Goal: Task Accomplishment & Management: Manage account settings

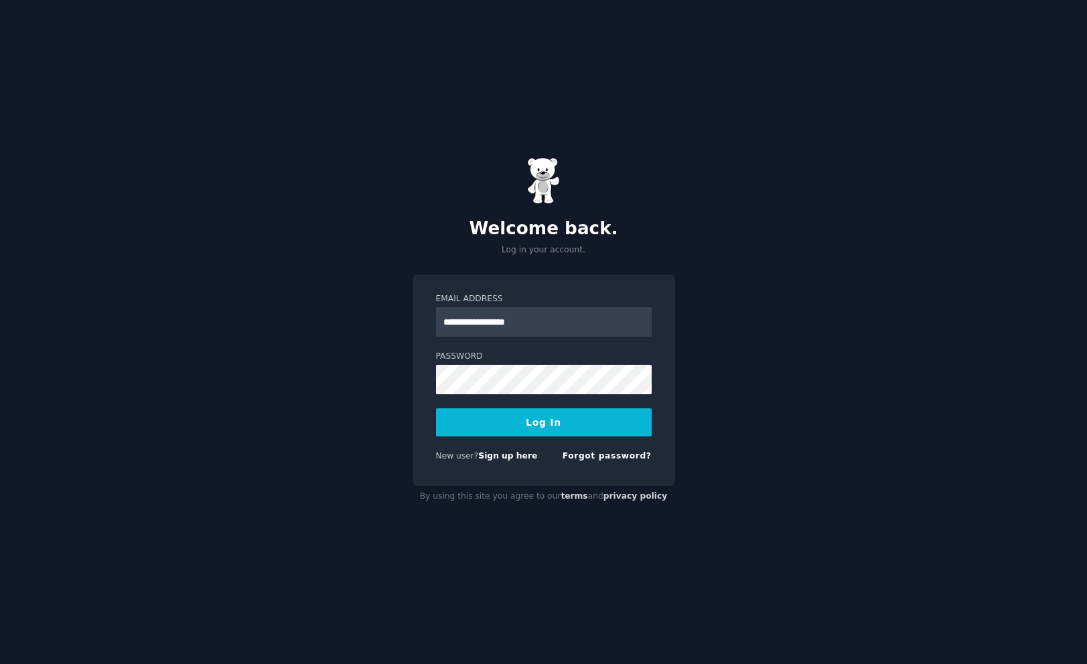
type input "**********"
click at [694, 403] on div "**********" at bounding box center [543, 332] width 1087 height 664
click at [595, 421] on button "Log In" at bounding box center [544, 423] width 216 height 28
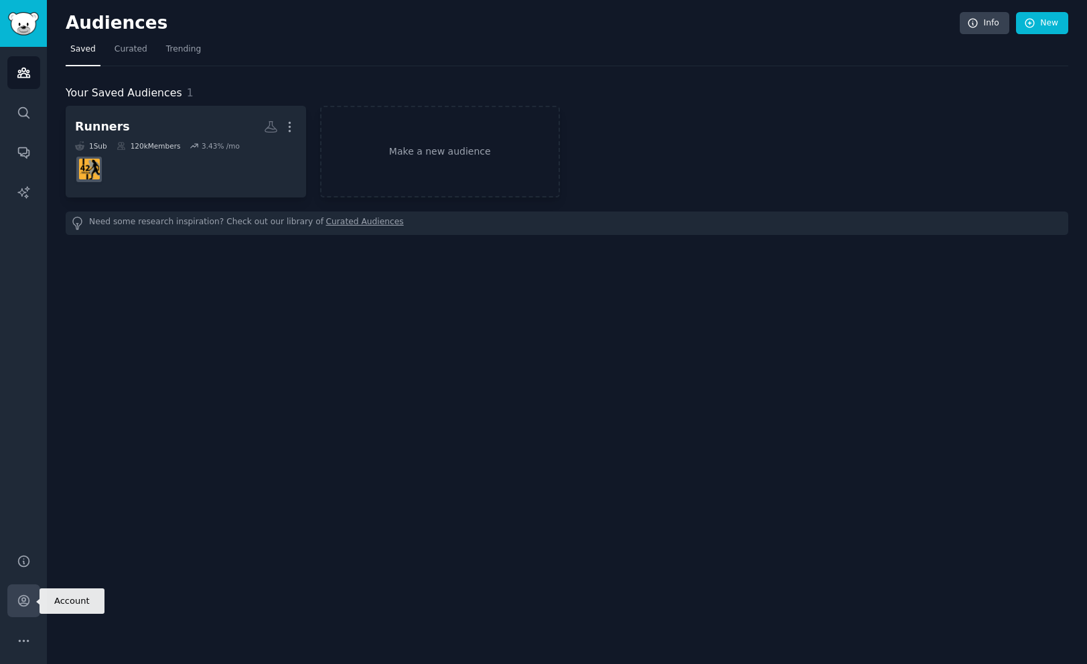
click at [29, 603] on icon "Sidebar" at bounding box center [24, 601] width 14 height 14
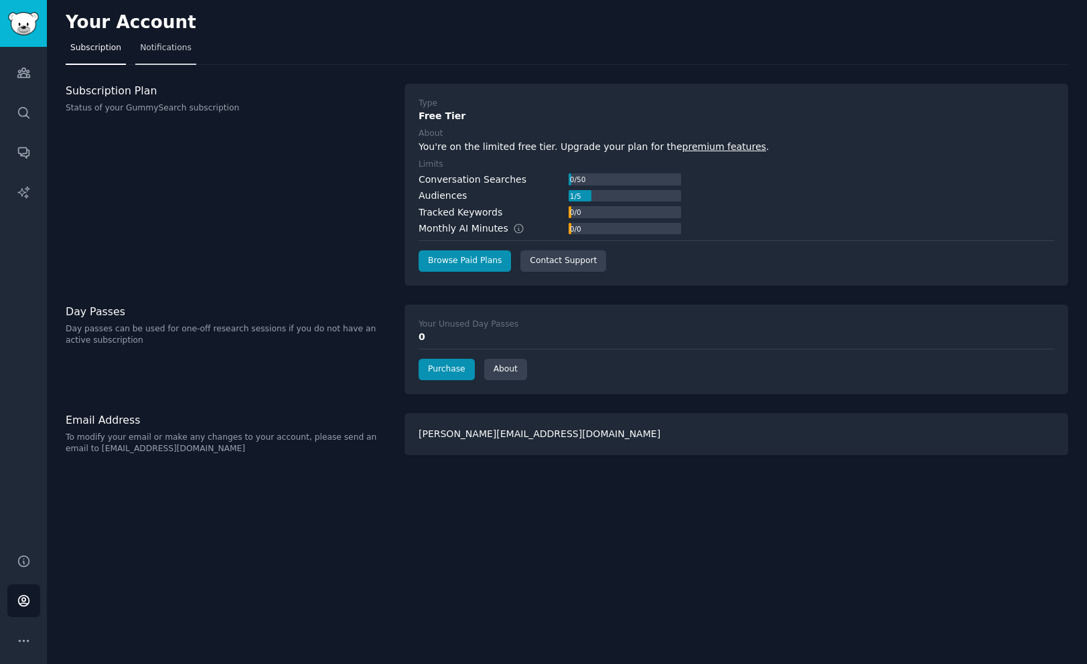
click at [186, 48] on span "Notifications" at bounding box center [166, 48] width 52 height 12
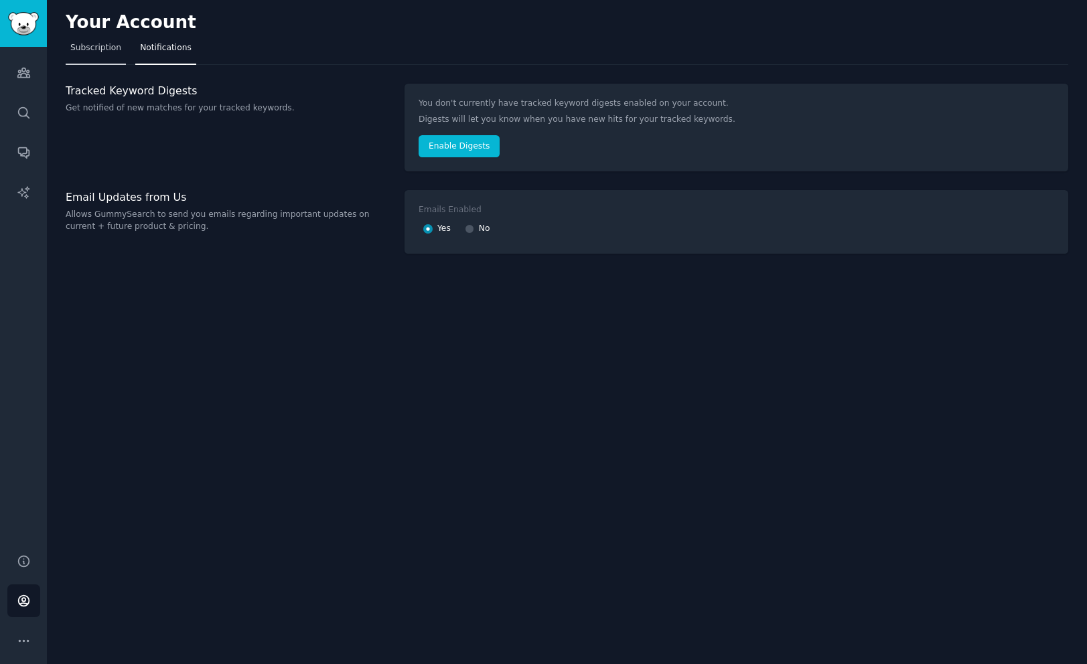
click at [97, 56] on link "Subscription" at bounding box center [96, 51] width 60 height 27
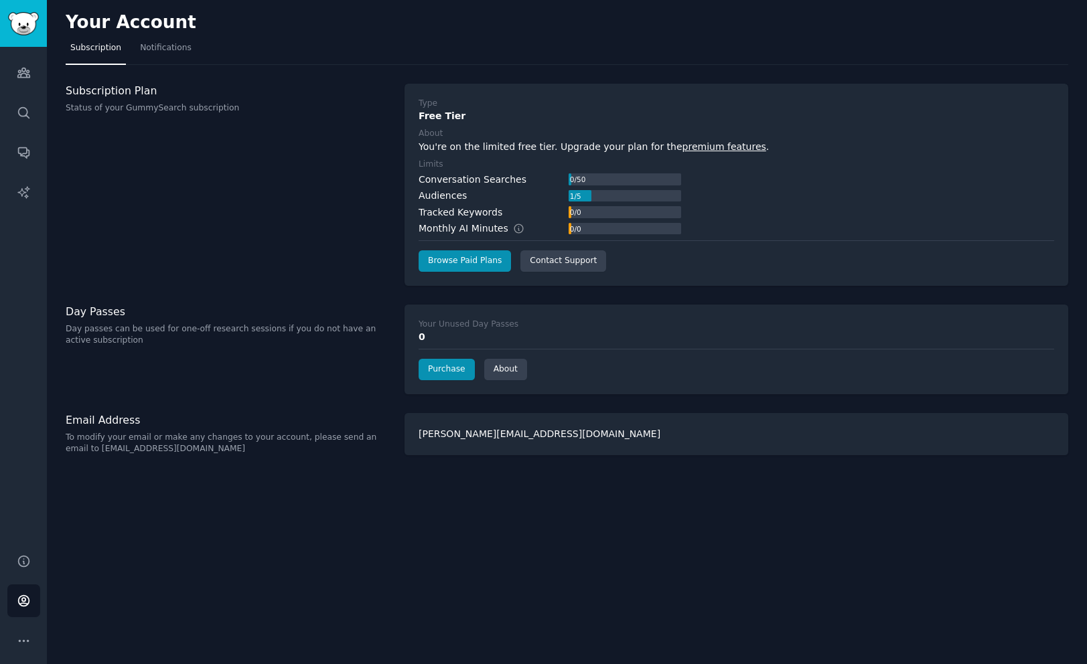
click at [133, 45] on nav "Subscription Notifications" at bounding box center [567, 51] width 1003 height 27
click at [145, 46] on span "Notifications" at bounding box center [166, 48] width 52 height 12
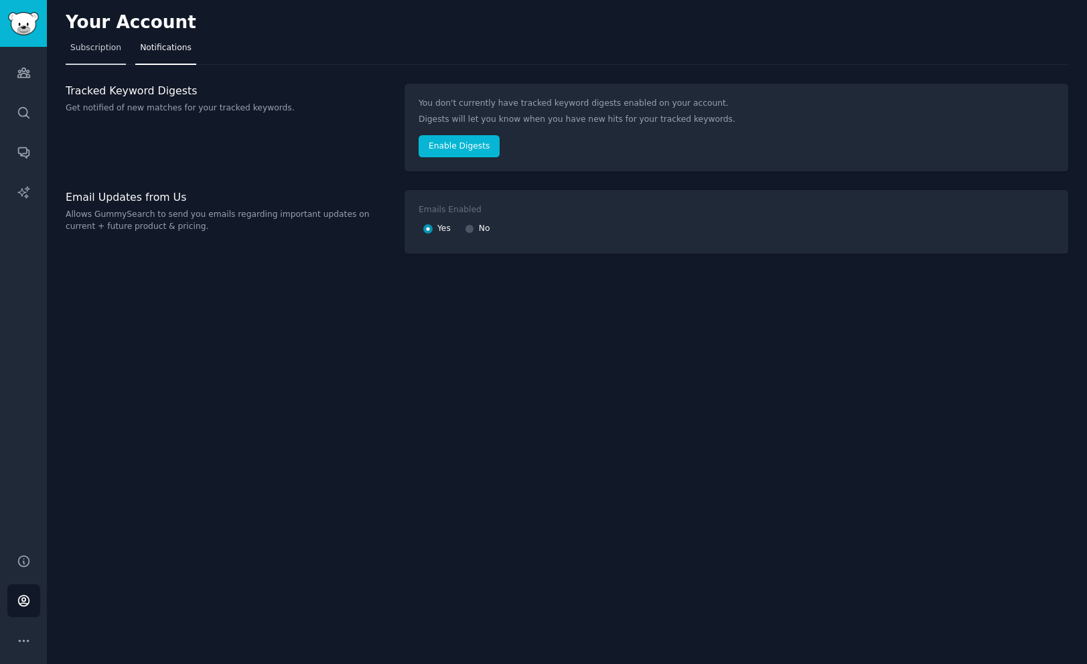
click at [98, 48] on span "Subscription" at bounding box center [95, 48] width 51 height 12
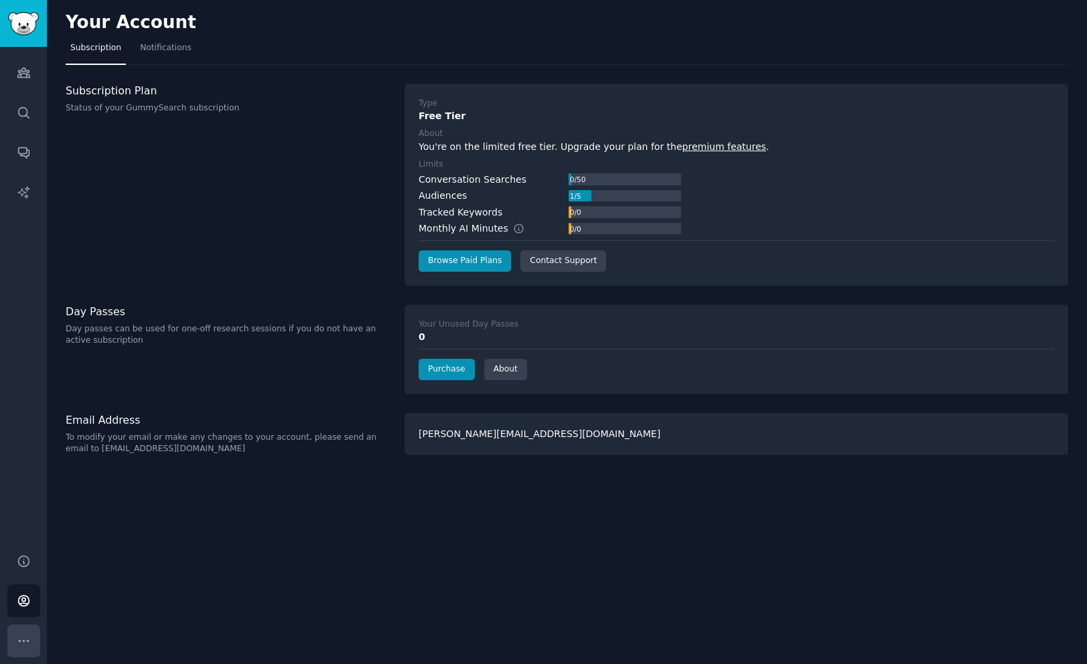
click at [25, 638] on icon "Sidebar" at bounding box center [24, 641] width 14 height 14
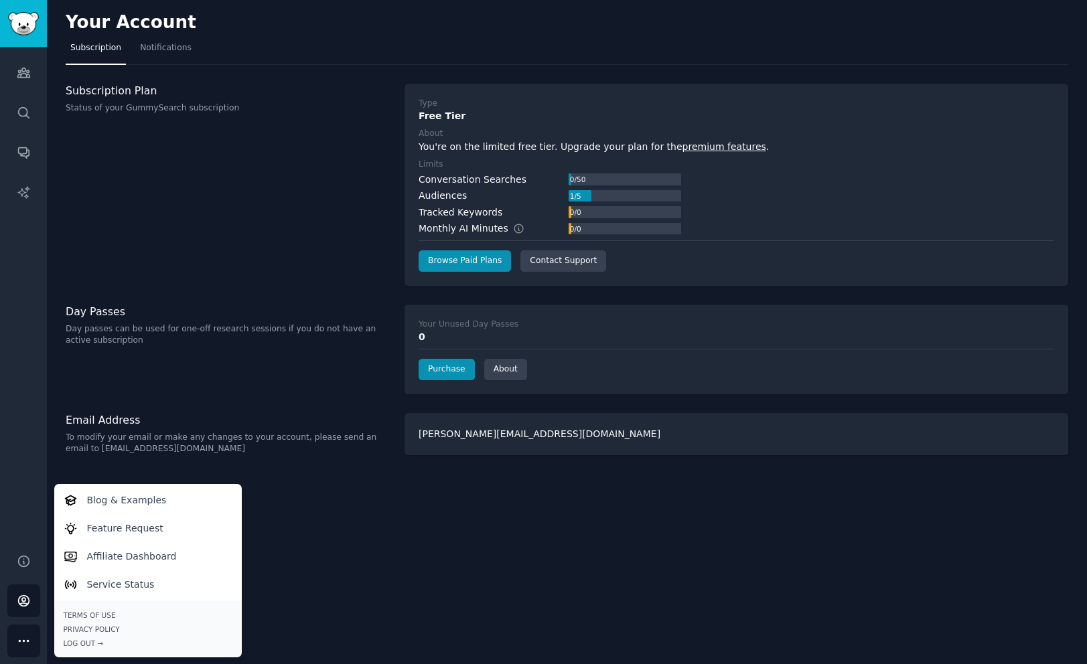
click at [25, 638] on icon "Sidebar" at bounding box center [24, 641] width 14 height 14
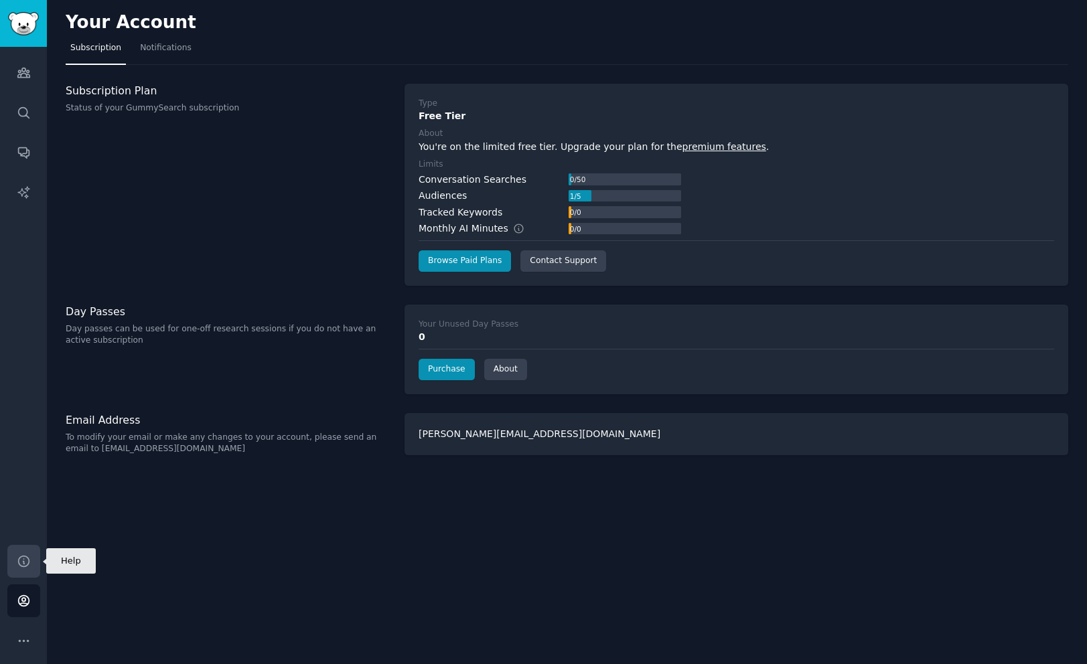
click at [24, 563] on icon "Sidebar" at bounding box center [24, 561] width 14 height 14
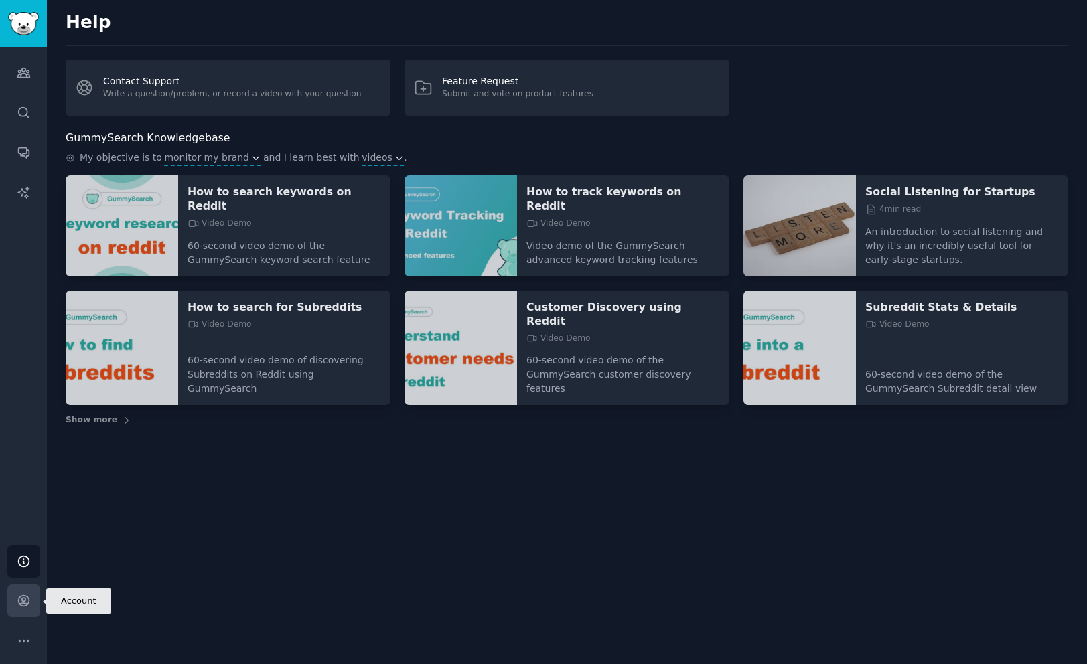
click at [24, 595] on icon "Sidebar" at bounding box center [24, 601] width 14 height 14
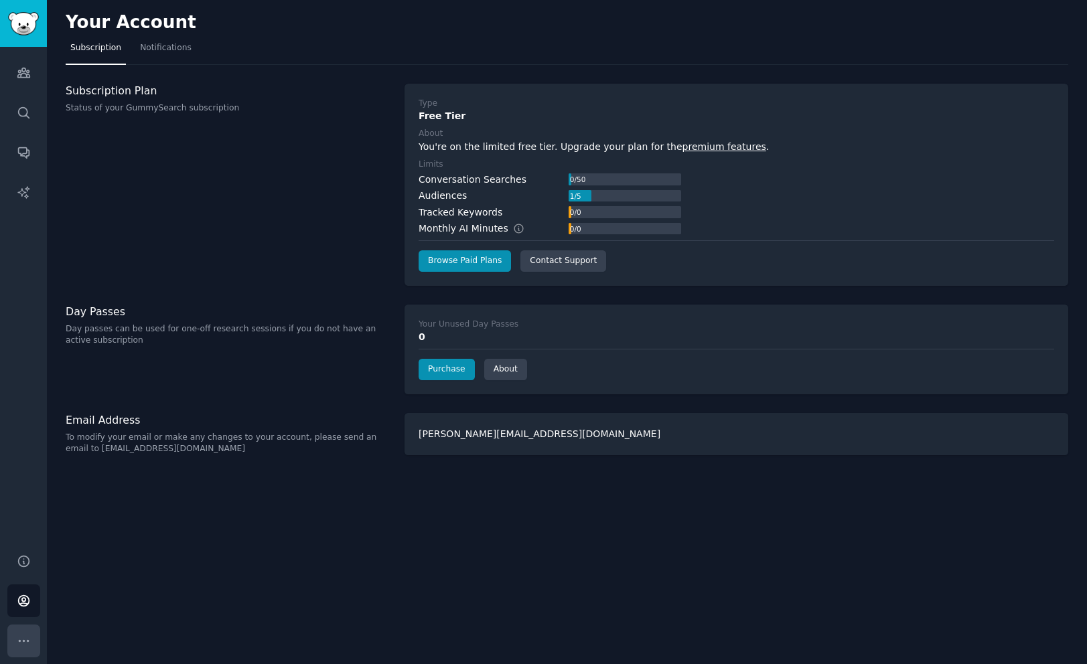
click at [27, 636] on icon "Sidebar" at bounding box center [24, 641] width 14 height 14
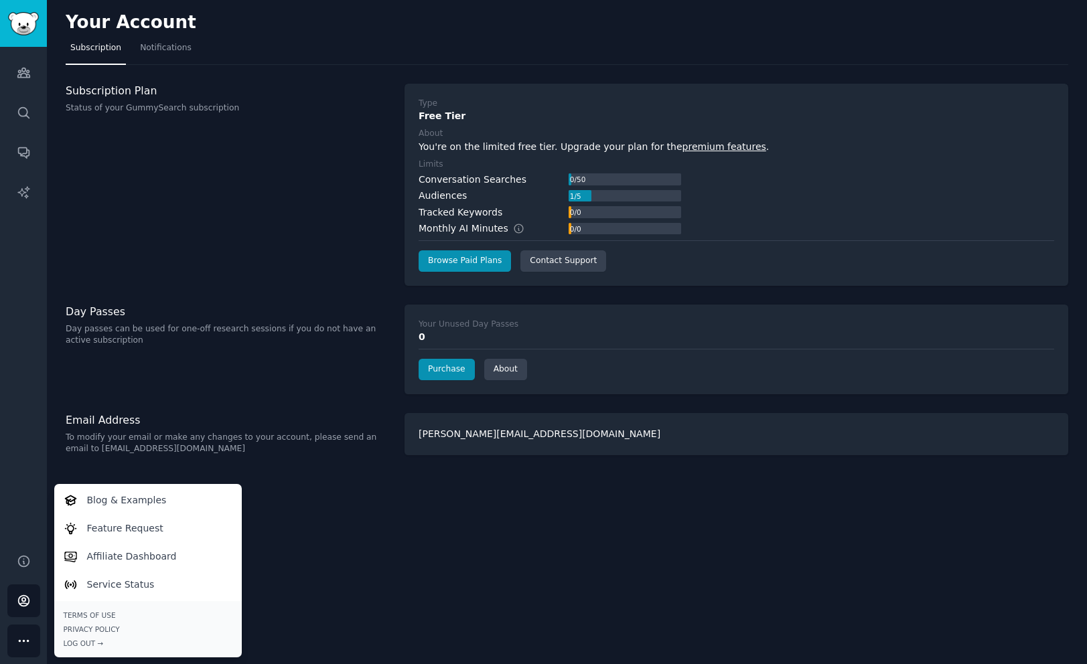
click at [557, 522] on div "Your Account Subscription Notifications Subscription Plan Status of your GummyS…" at bounding box center [567, 332] width 1040 height 664
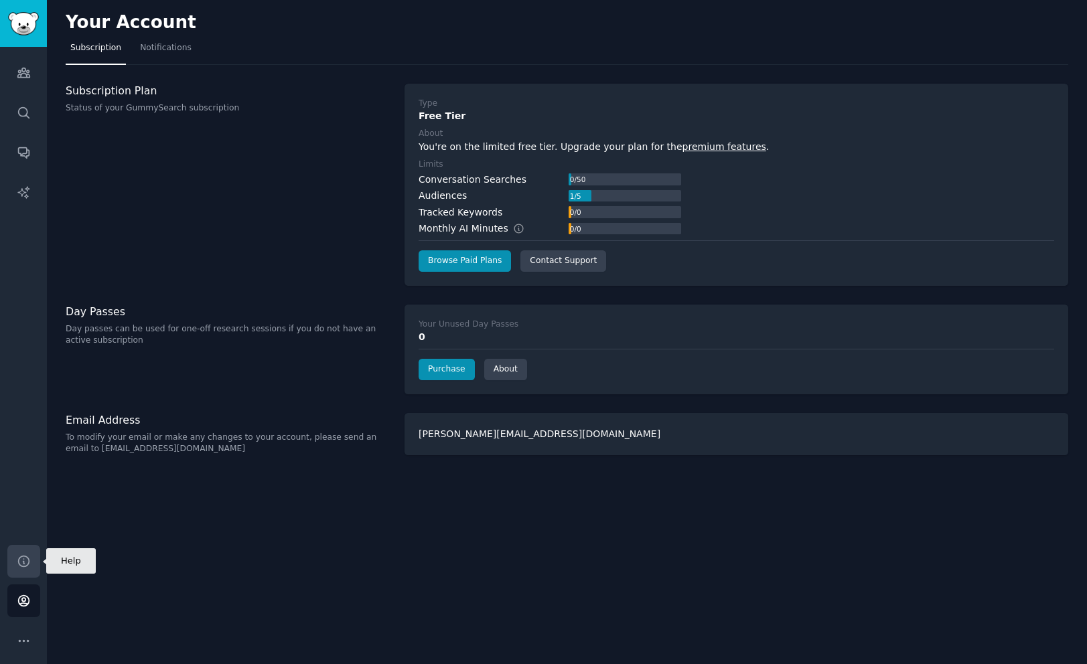
click at [25, 558] on icon "Sidebar" at bounding box center [24, 561] width 14 height 14
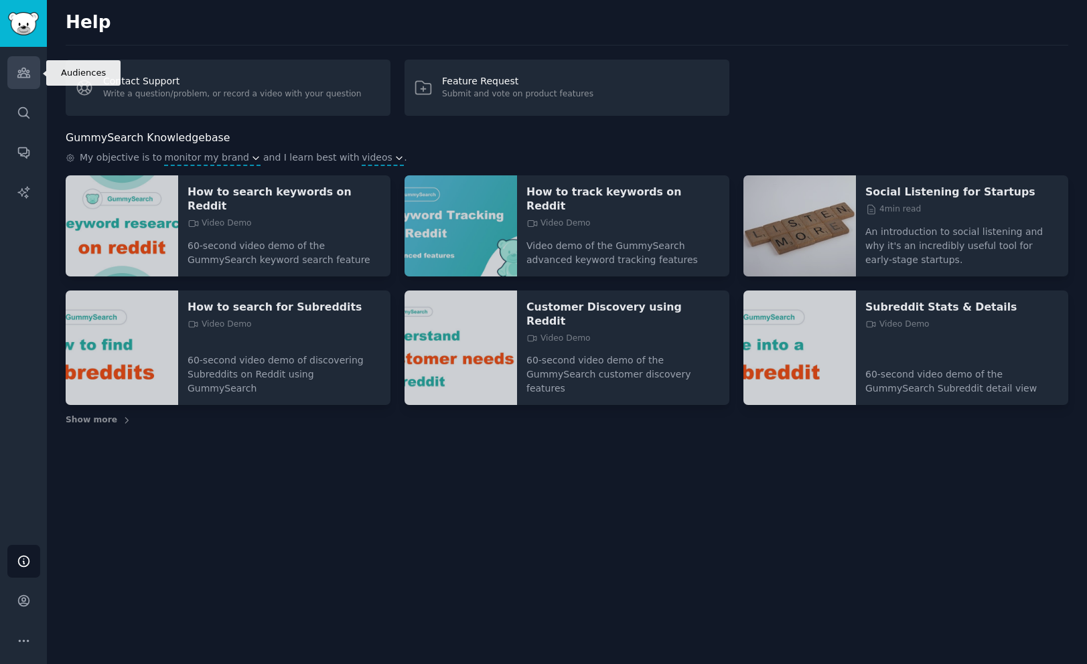
click at [24, 78] on icon "Sidebar" at bounding box center [23, 72] width 12 height 9
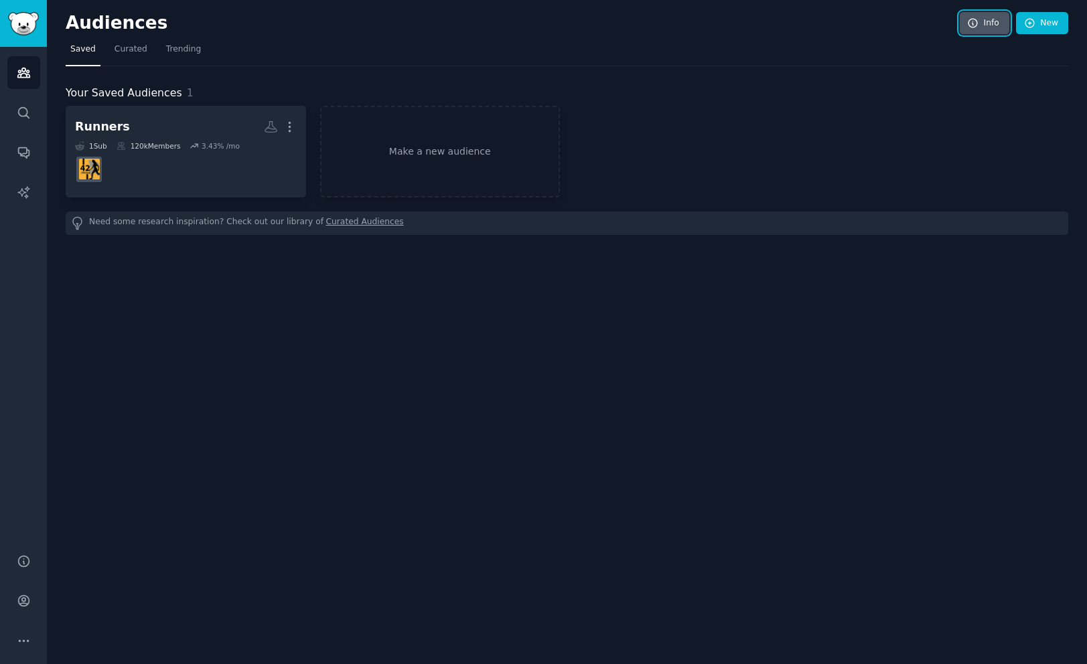
click at [964, 19] on link "Info" at bounding box center [985, 23] width 50 height 23
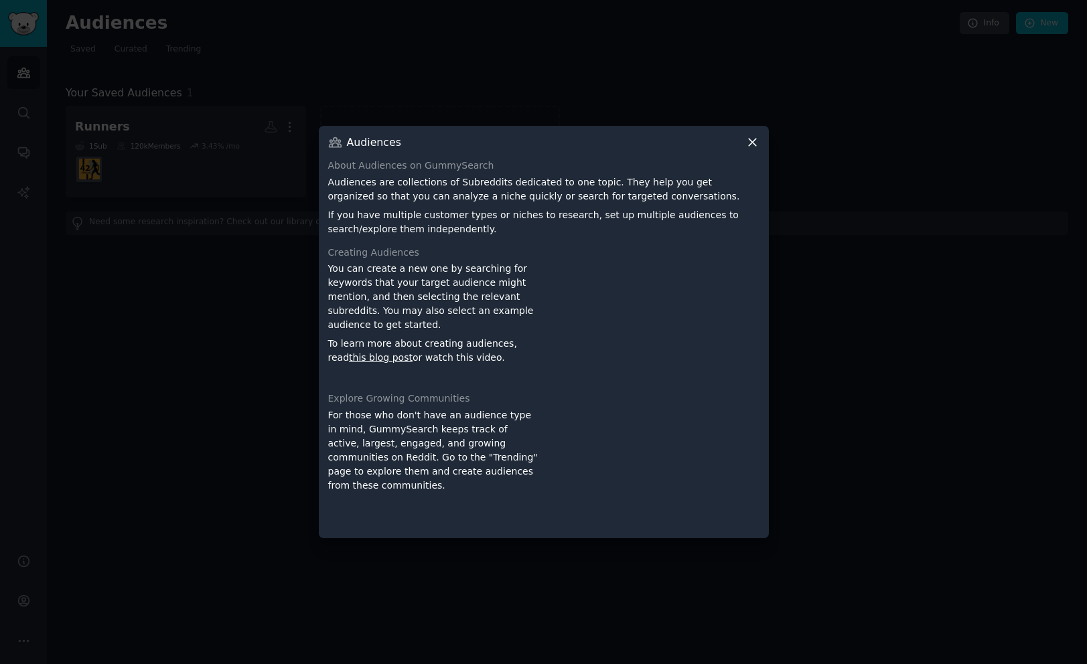
click at [751, 141] on icon at bounding box center [752, 142] width 7 height 7
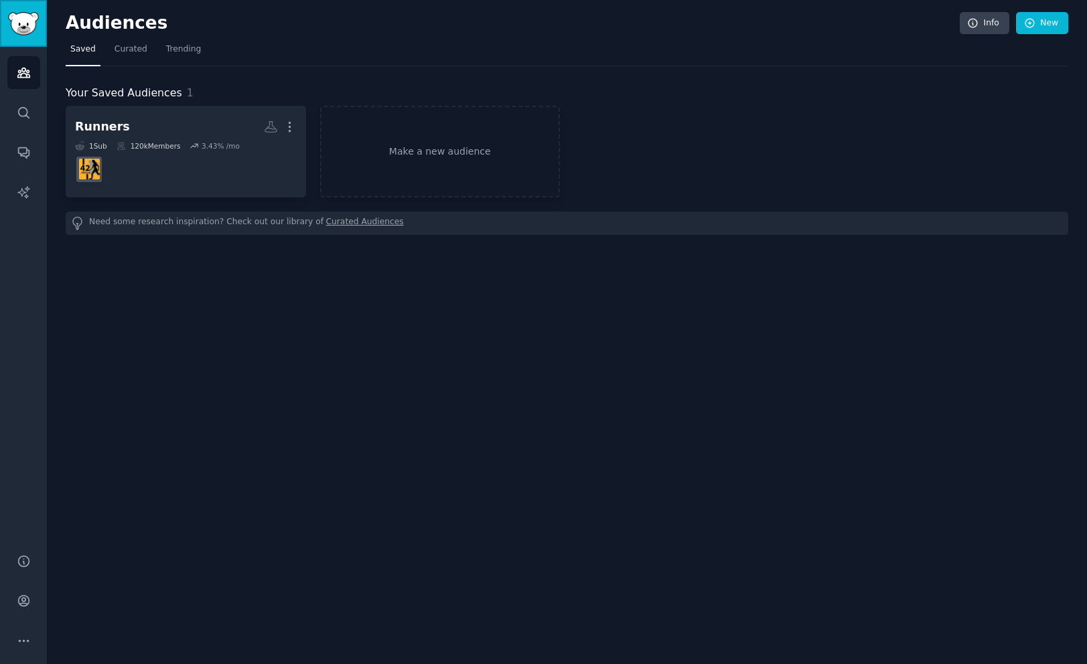
click at [17, 27] on img "Sidebar" at bounding box center [23, 23] width 31 height 23
click at [13, 636] on button "More" at bounding box center [23, 641] width 33 height 33
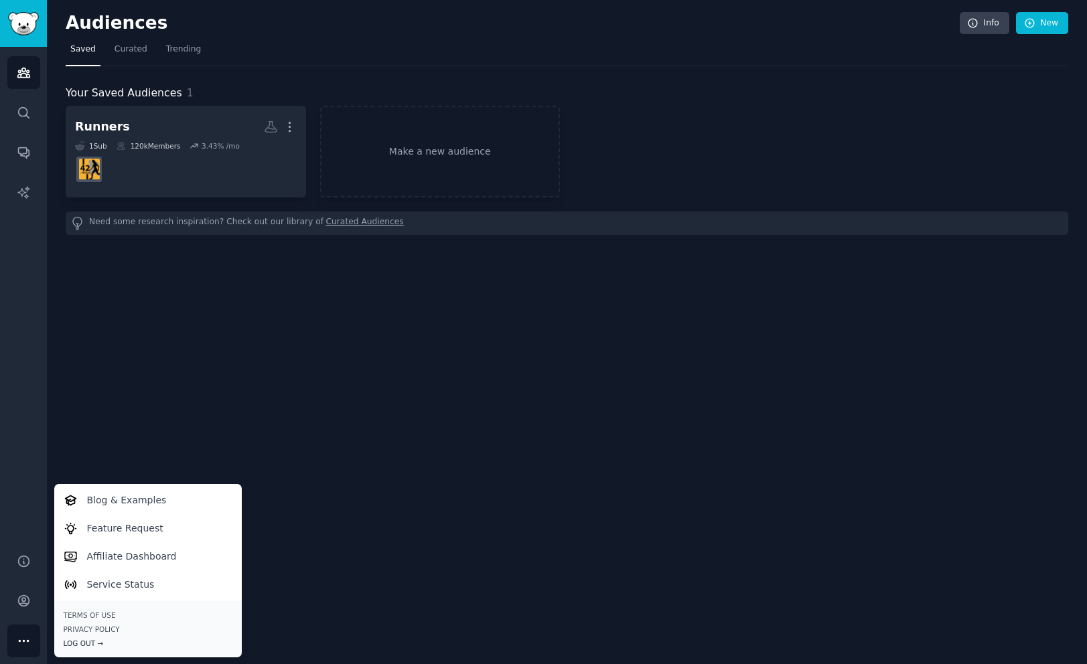
click at [104, 640] on div "Log Out →" at bounding box center [148, 643] width 169 height 9
